Goal: Information Seeking & Learning: Find specific fact

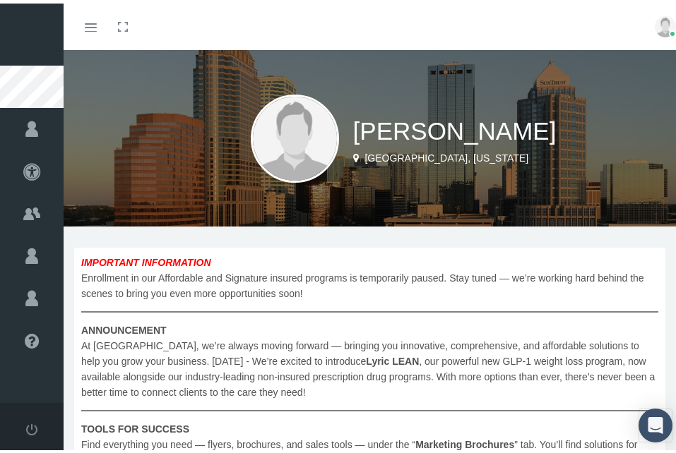
click at [570, 28] on div "Toggle menubar Toggle fullscreen Profile Logout" at bounding box center [374, 23] width 601 height 47
click at [506, 38] on div "Toggle menubar Toggle fullscreen Profile Logout" at bounding box center [374, 23] width 601 height 47
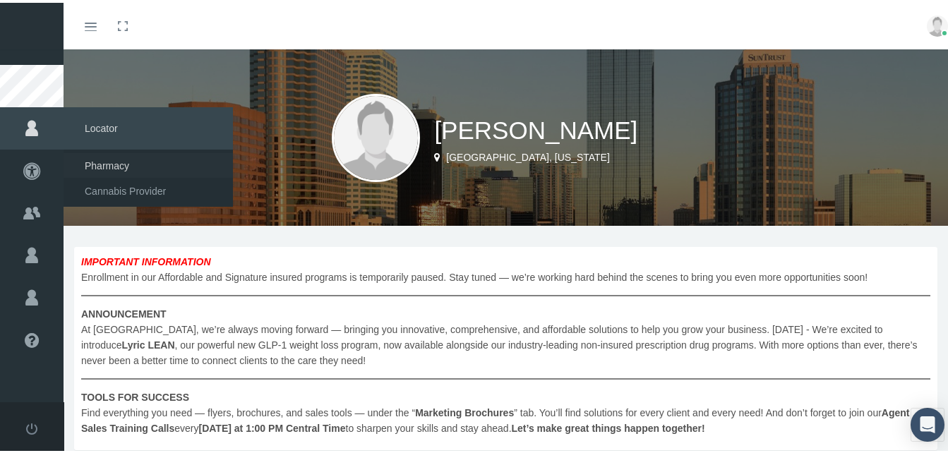
click at [100, 160] on span "Pharmacy" at bounding box center [107, 163] width 44 height 24
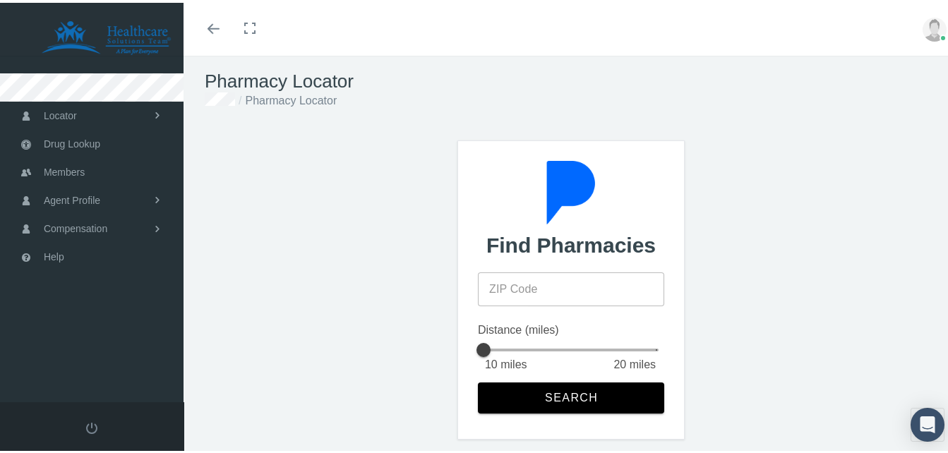
click at [525, 289] on input "ZIP Code" at bounding box center [571, 287] width 186 height 34
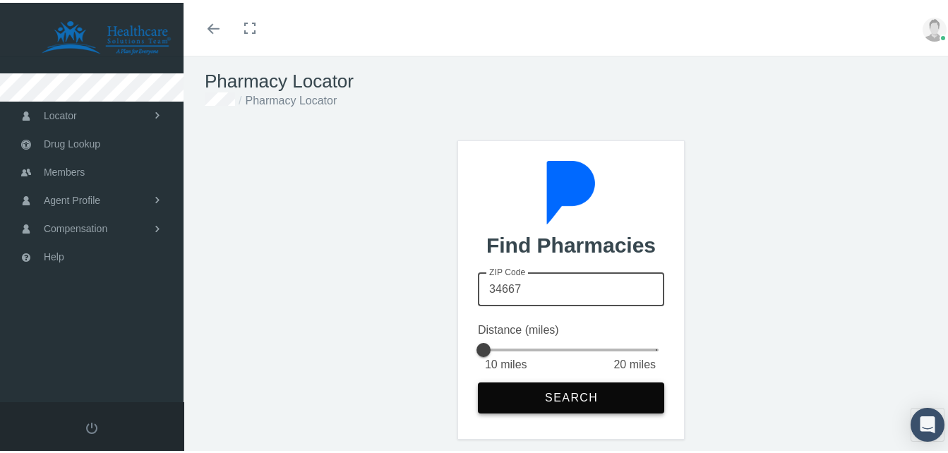
type input "34667"
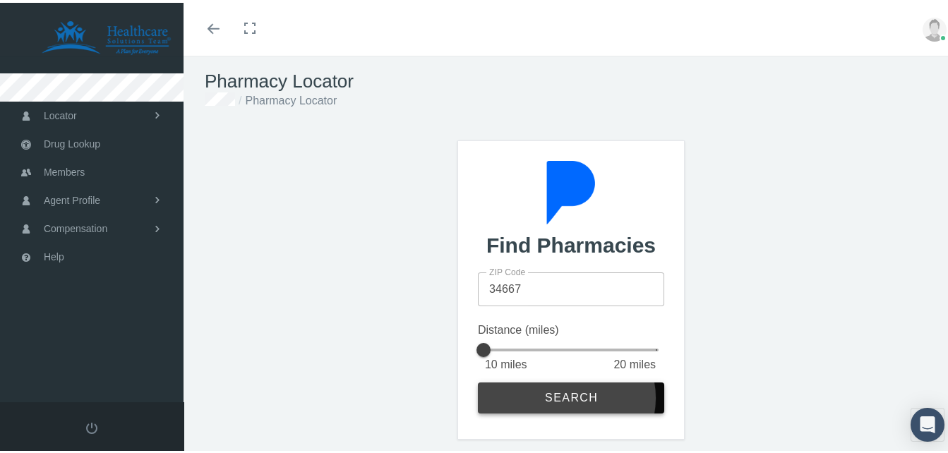
click at [563, 402] on button "Search" at bounding box center [571, 395] width 186 height 31
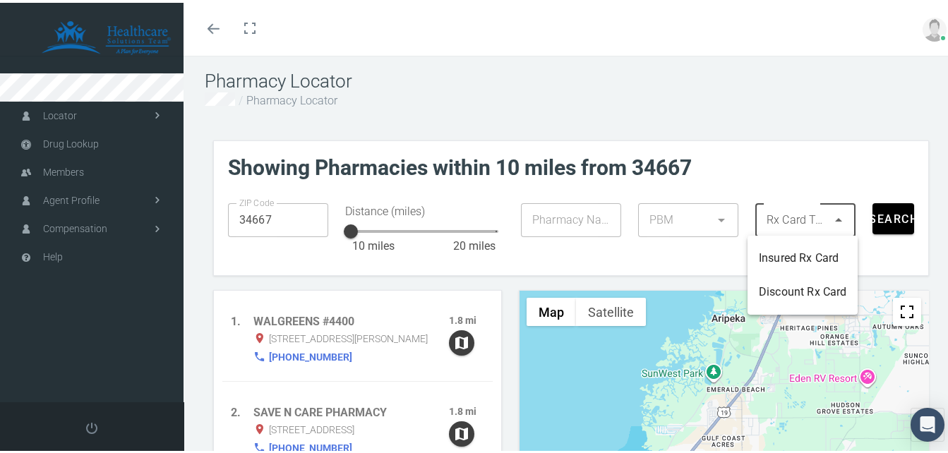
click at [787, 216] on div at bounding box center [791, 217] width 72 height 34
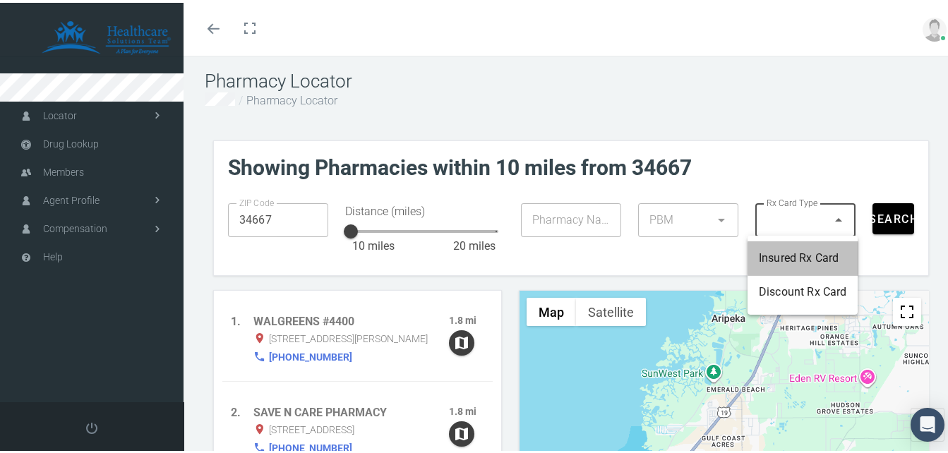
click at [780, 249] on div "Insured Rx Card" at bounding box center [803, 255] width 88 height 17
type input "1"
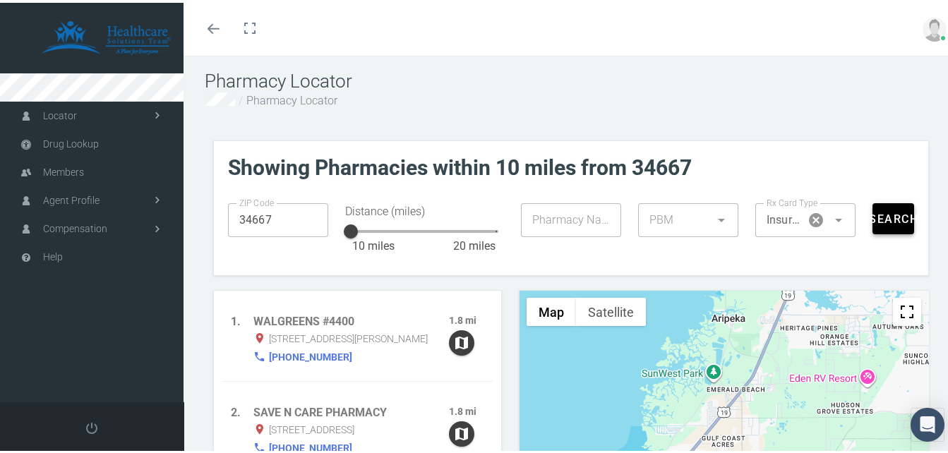
drag, startPoint x: 878, startPoint y: 226, endPoint x: 781, endPoint y: 247, distance: 99.7
click at [830, 257] on div "ZIP Code 34667 ZIP Code Distance (miles) 10 10 miles 20 miles 10 Pharmacy Name …" at bounding box center [571, 229] width 703 height 75
click at [696, 219] on div at bounding box center [674, 217] width 72 height 34
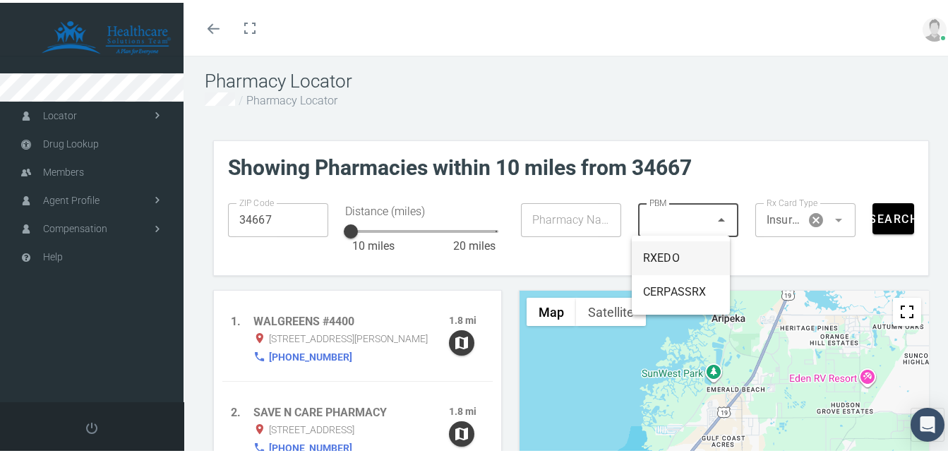
click at [654, 255] on div "RXEDO" at bounding box center [681, 255] width 76 height 17
type input "49"
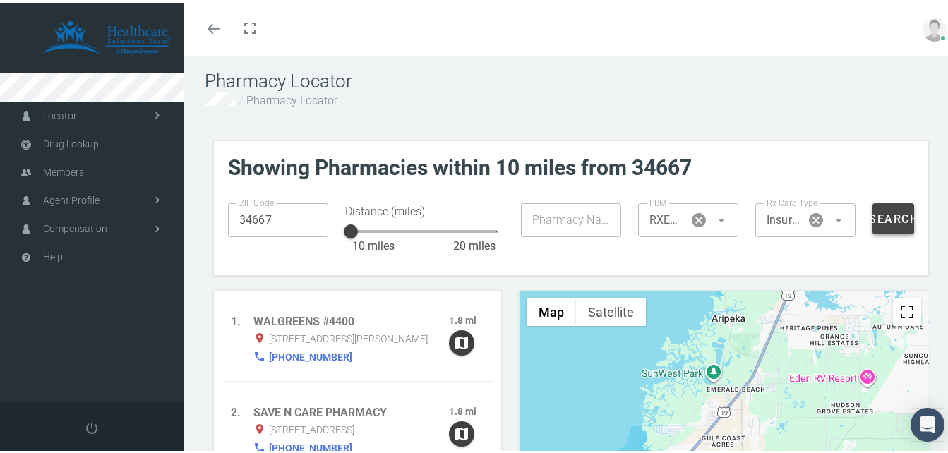
click at [888, 211] on span "Search" at bounding box center [893, 216] width 50 height 13
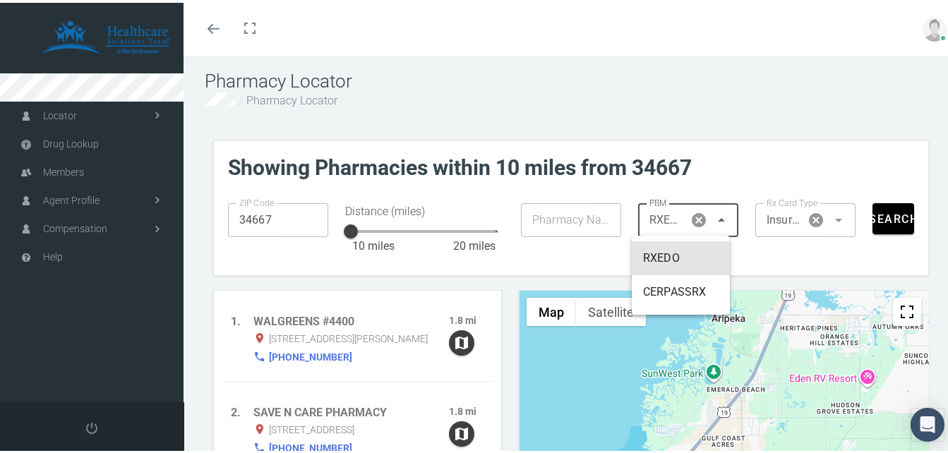
click at [649, 218] on span "RXEDO" at bounding box center [666, 217] width 34 height 17
click at [85, 145] on span "Drug Lookup" at bounding box center [71, 141] width 56 height 27
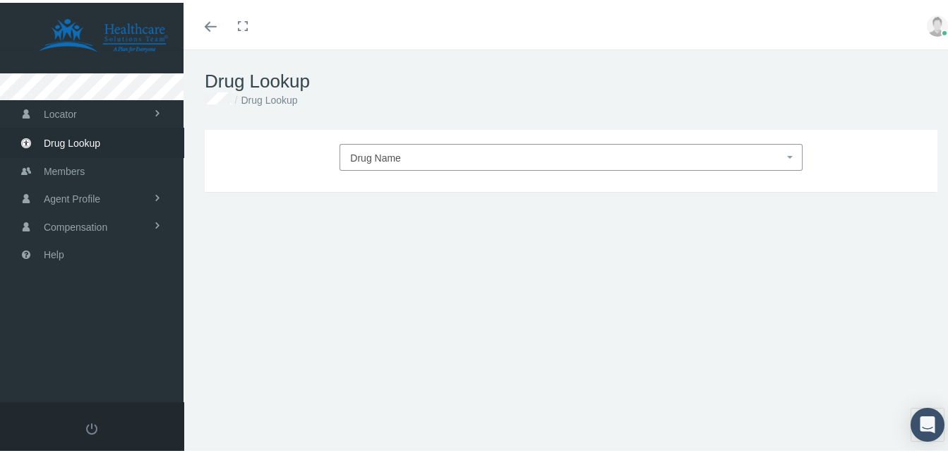
click at [361, 151] on span "Drug Name" at bounding box center [375, 155] width 51 height 11
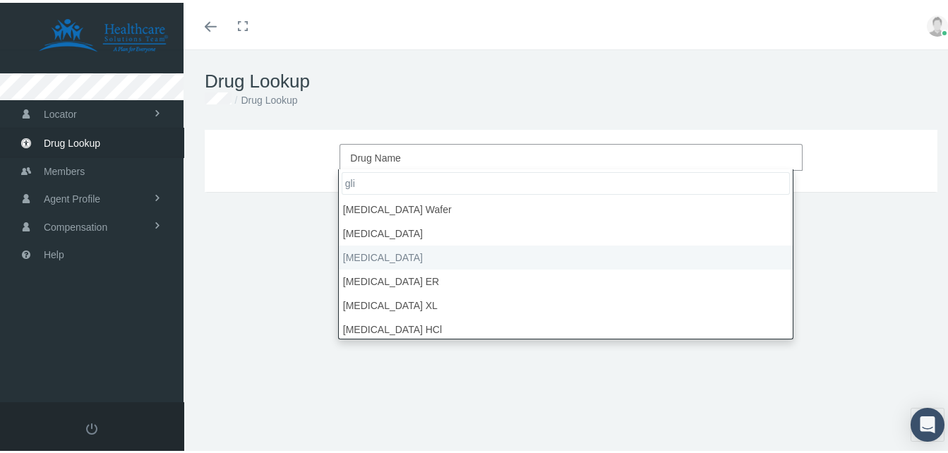
type input "gli"
select select "glipiZIDE"
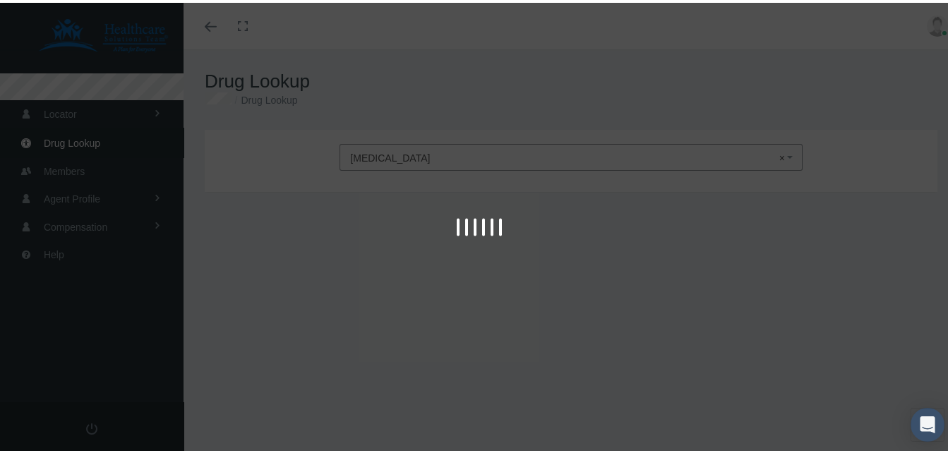
type input "30"
select select "Tablet"
select select "10 MG"
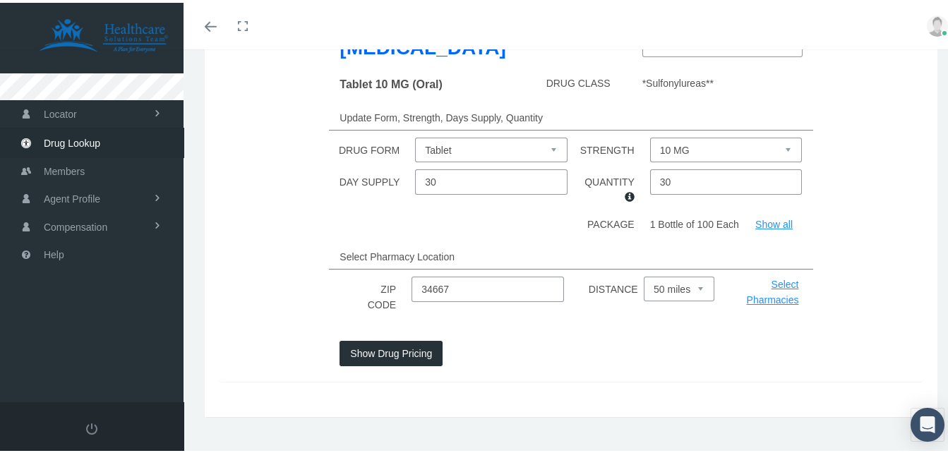
scroll to position [174, 0]
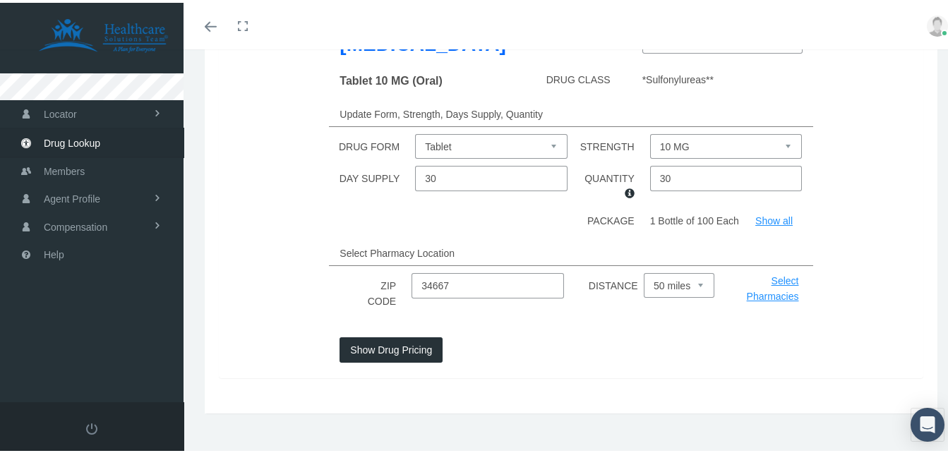
click at [373, 335] on button "Show Drug Pricing" at bounding box center [391, 347] width 103 height 25
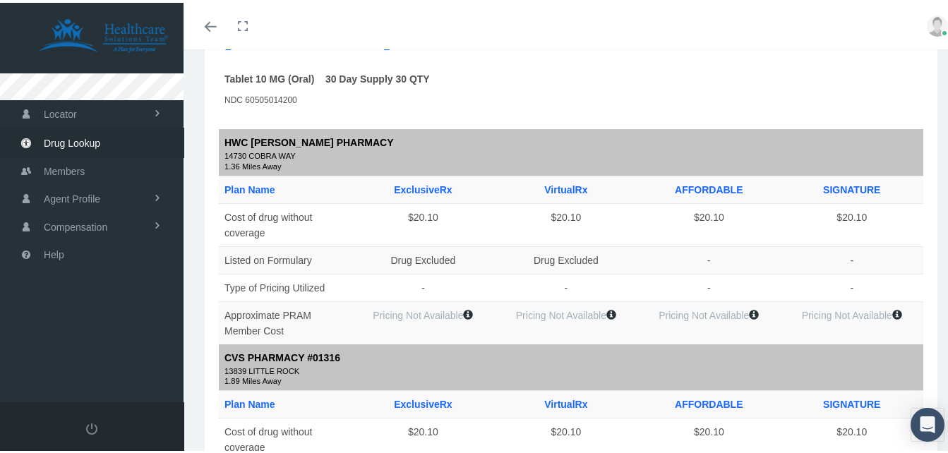
click at [497, 110] on td at bounding box center [524, 102] width 116 height 26
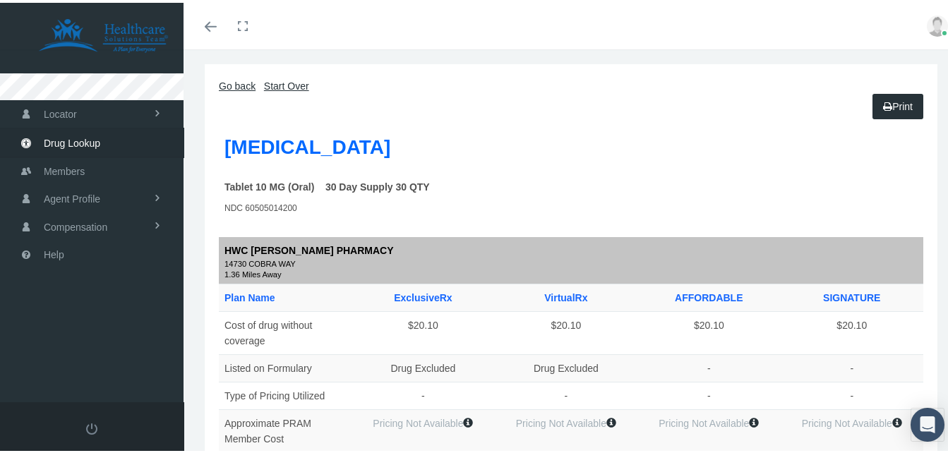
scroll to position [0, 0]
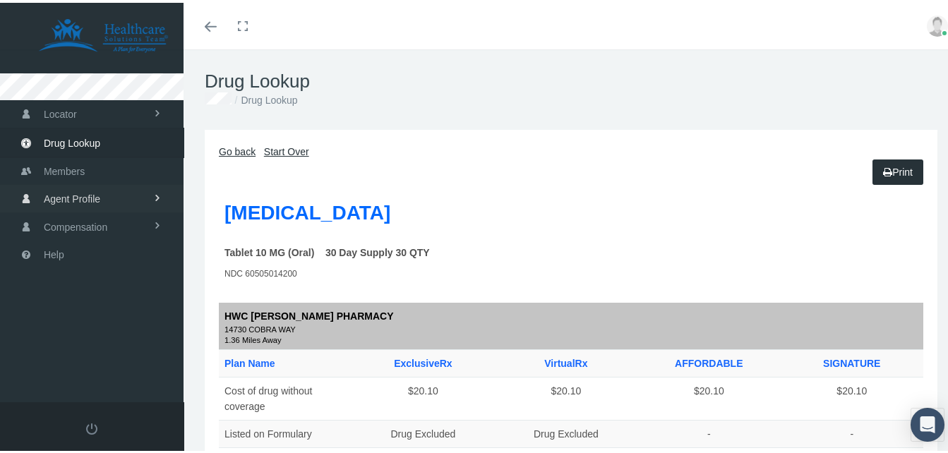
click at [88, 201] on span "Agent Profile" at bounding box center [72, 196] width 56 height 27
